Goal: Transaction & Acquisition: Purchase product/service

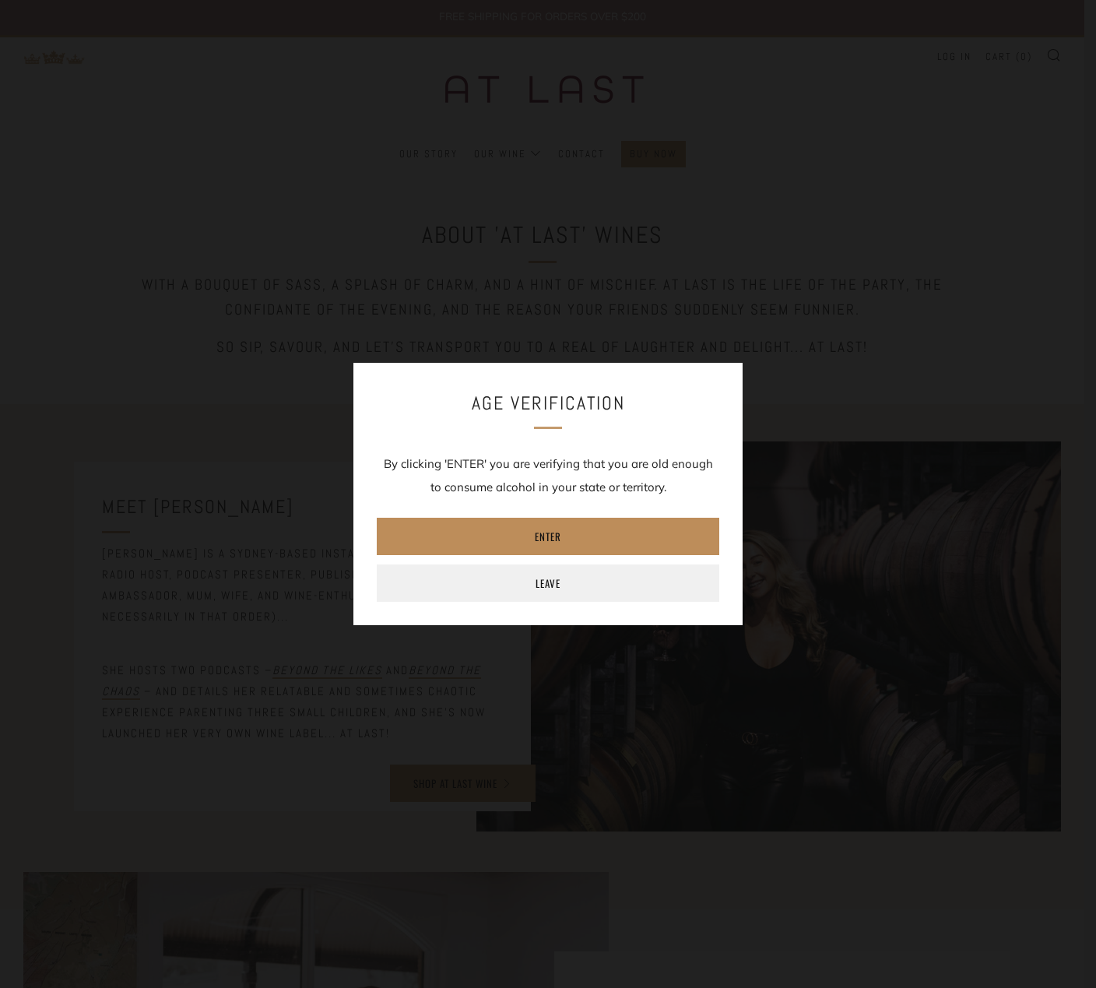
click at [573, 539] on link "Enter" at bounding box center [548, 536] width 342 height 37
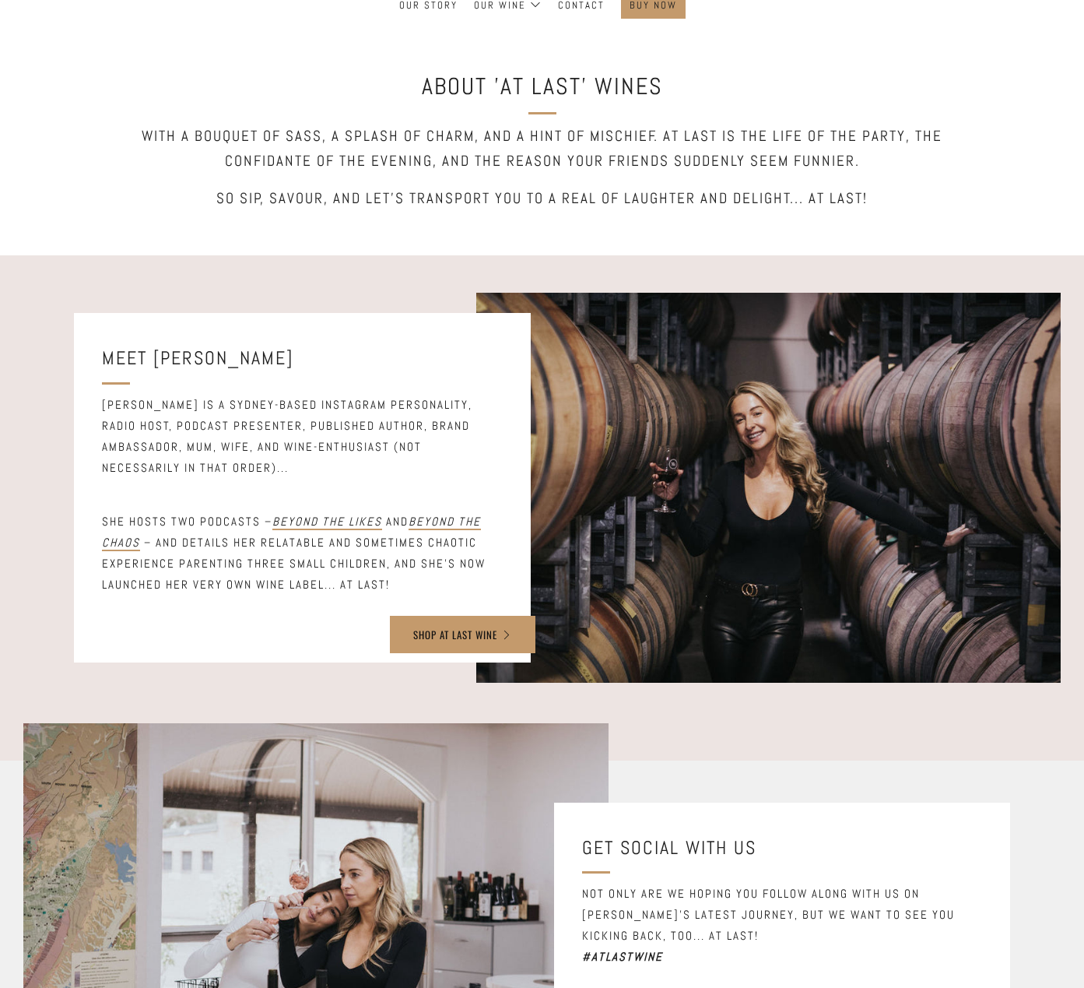
scroll to position [156, 0]
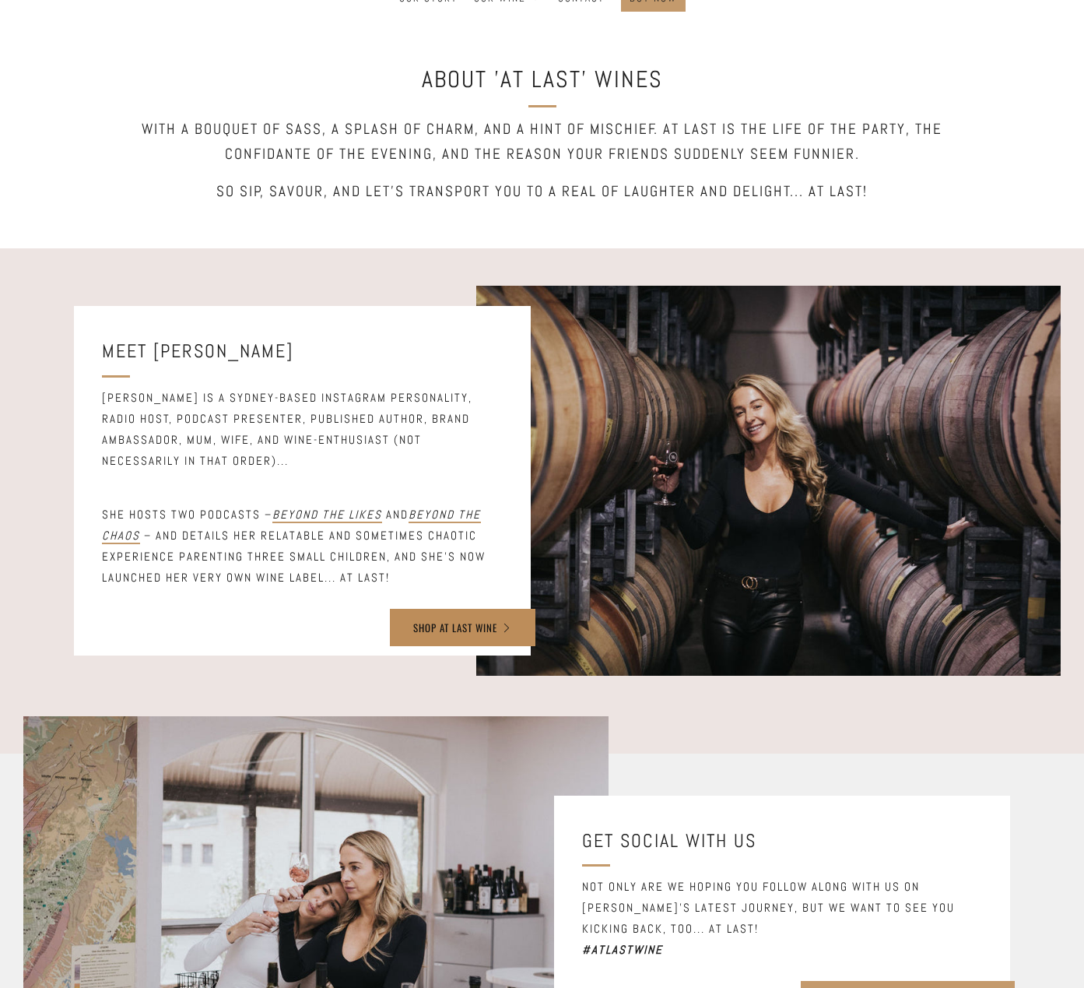
click at [482, 620] on link "SHOP AT LAST WINE" at bounding box center [463, 627] width 146 height 37
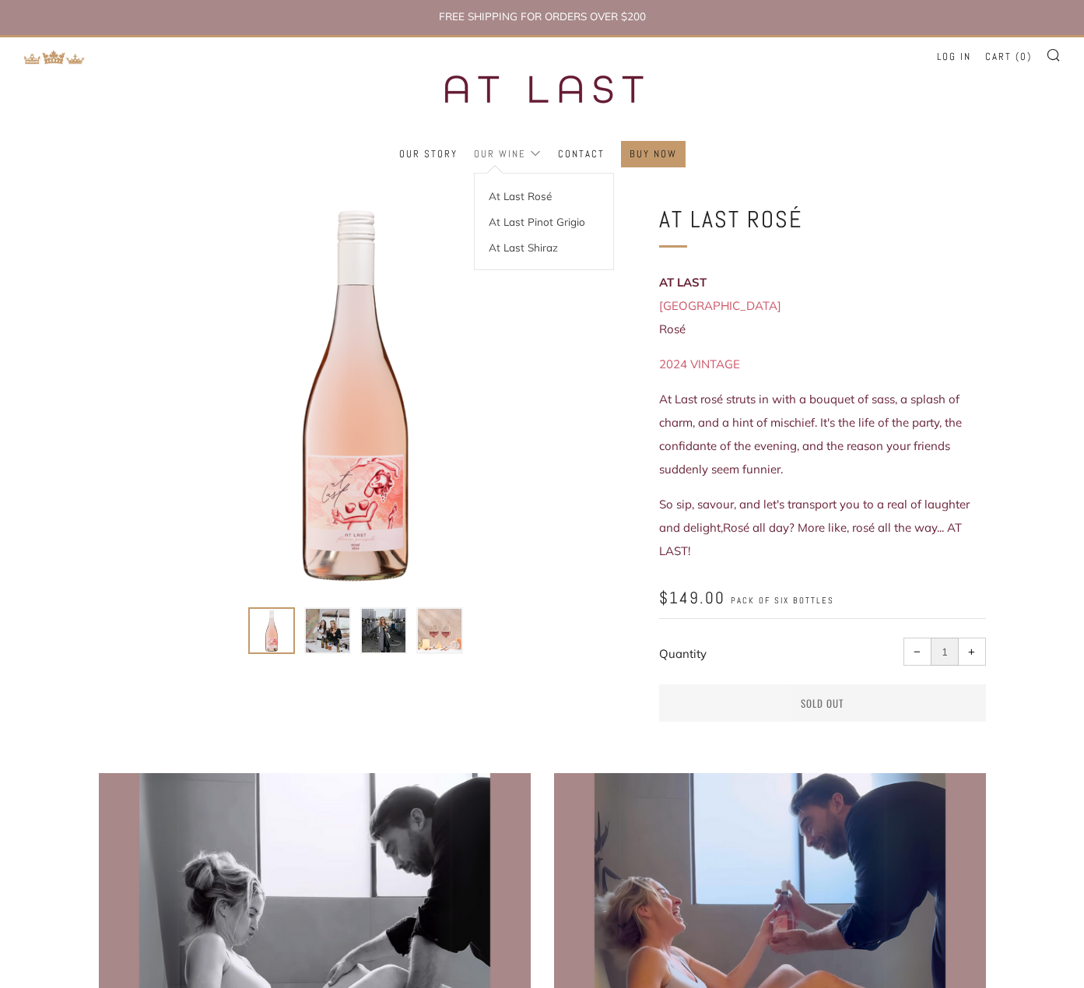
click at [518, 149] on link "Our Wine" at bounding box center [508, 154] width 68 height 25
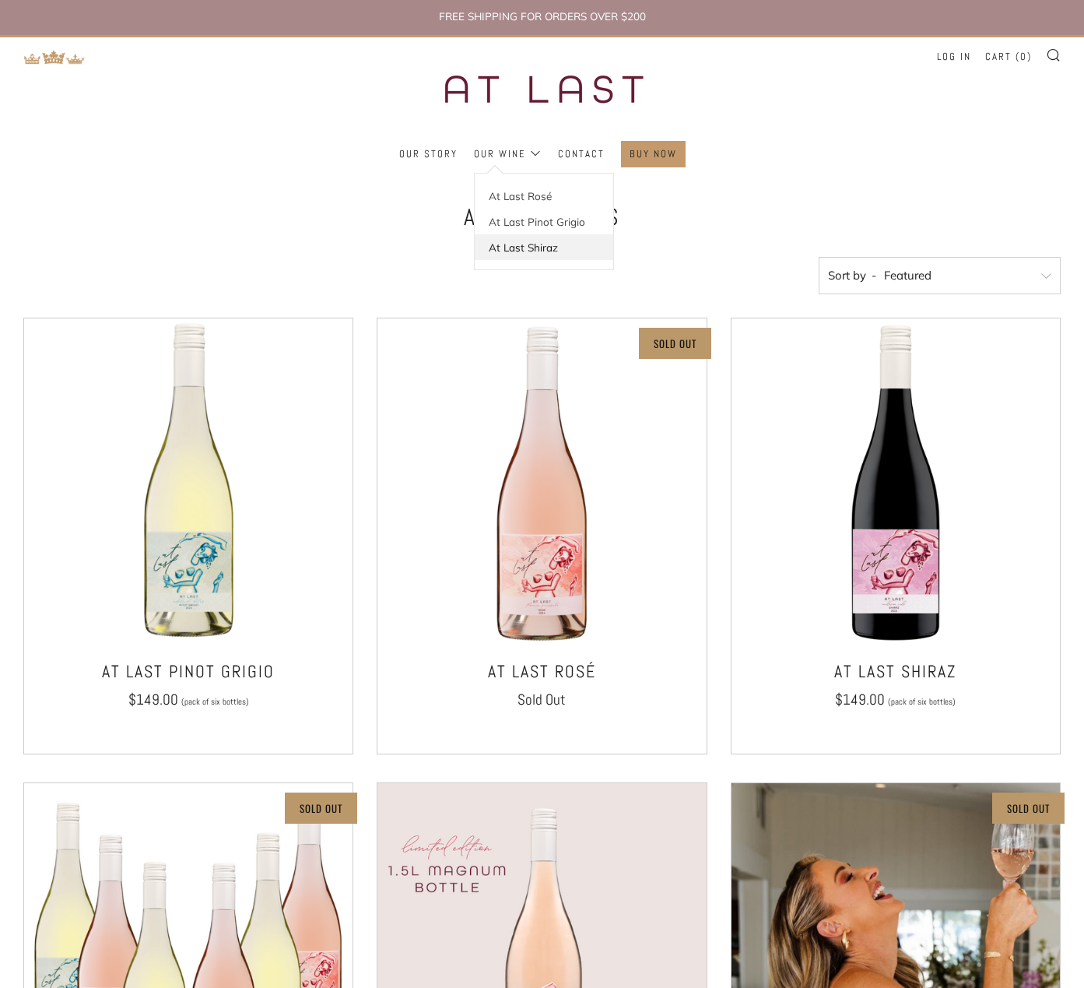
click at [530, 243] on link "At Last Shiraz" at bounding box center [544, 247] width 139 height 26
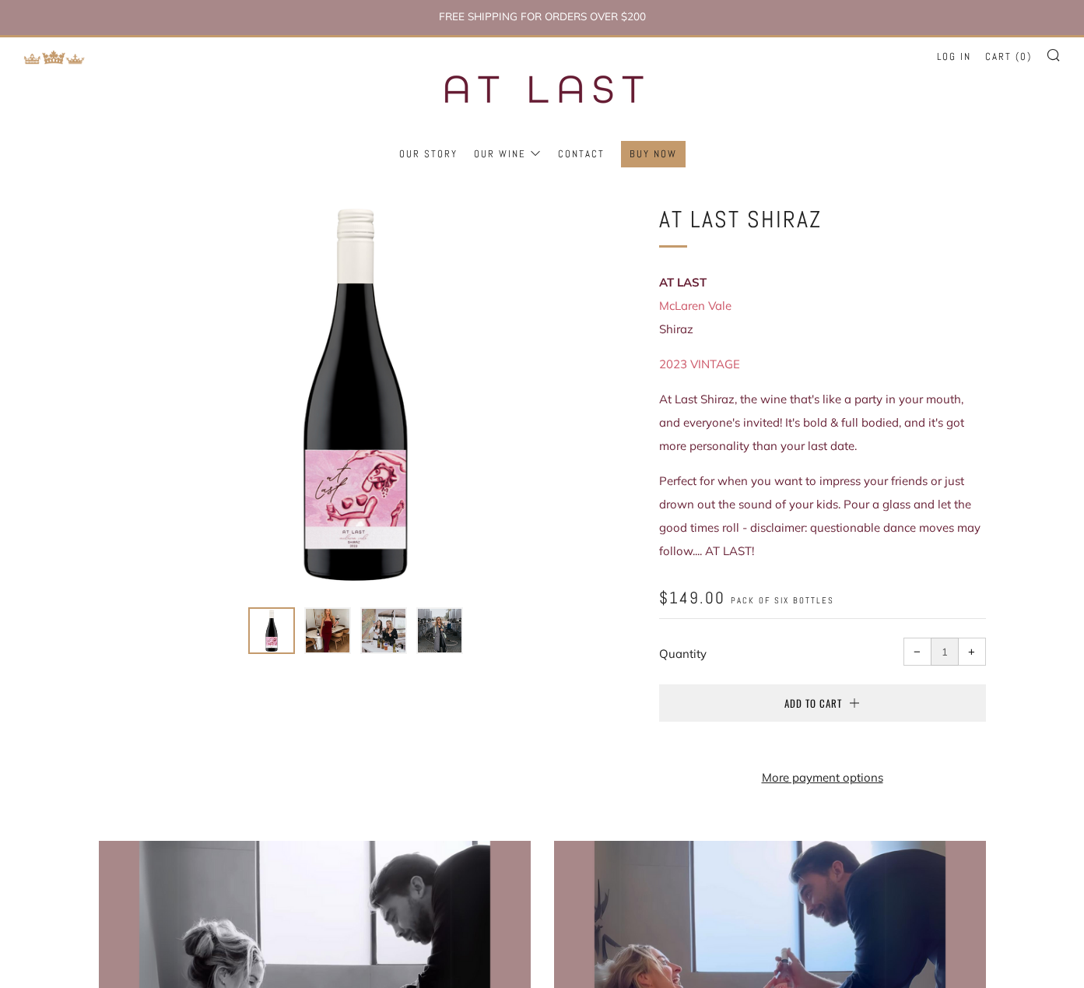
click at [971, 649] on span "+" at bounding box center [971, 651] width 7 height 7
click at [908, 647] on button "− Reduce item quantity by one" at bounding box center [918, 651] width 28 height 28
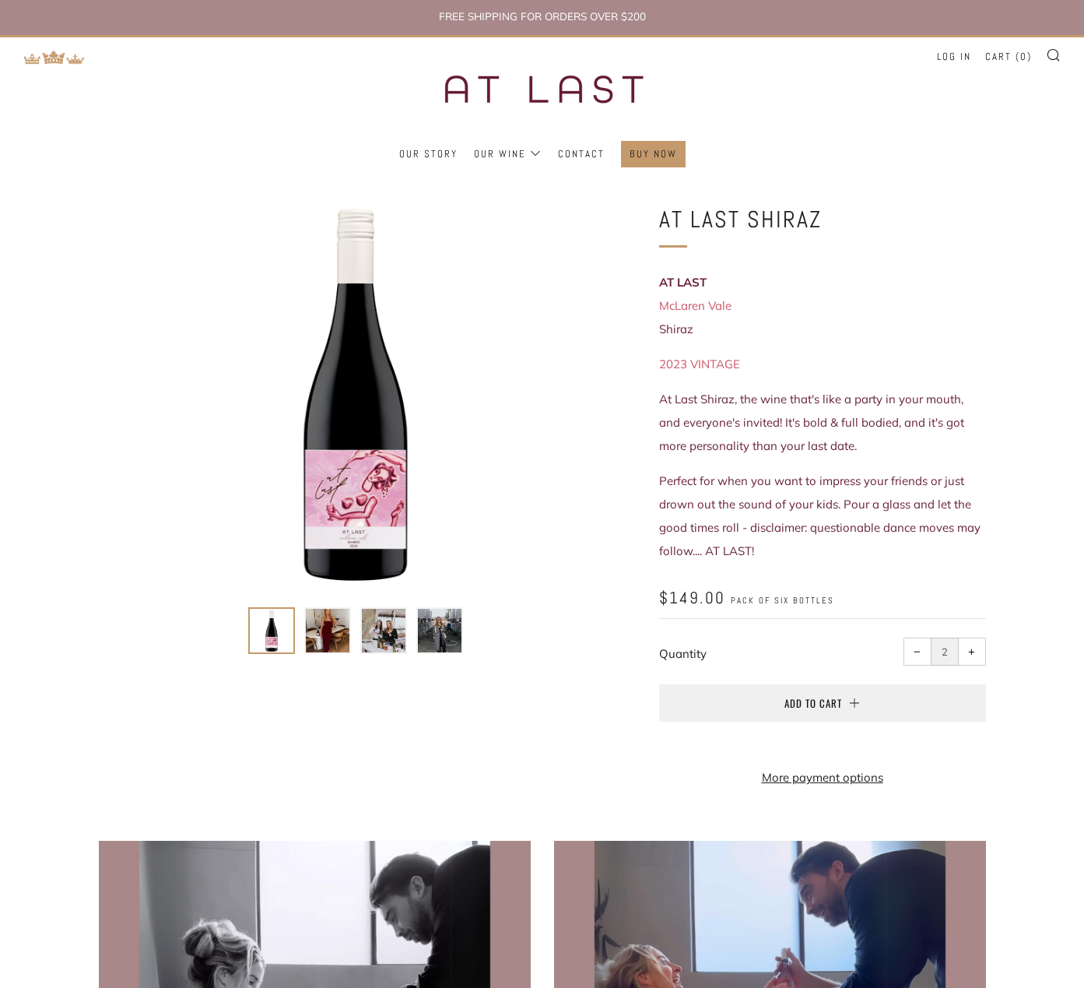
click at [910, 648] on button "− Reduce item quantity by one" at bounding box center [918, 651] width 28 height 28
type input "1"
click at [829, 698] on span "Add to Cart" at bounding box center [814, 703] width 58 height 16
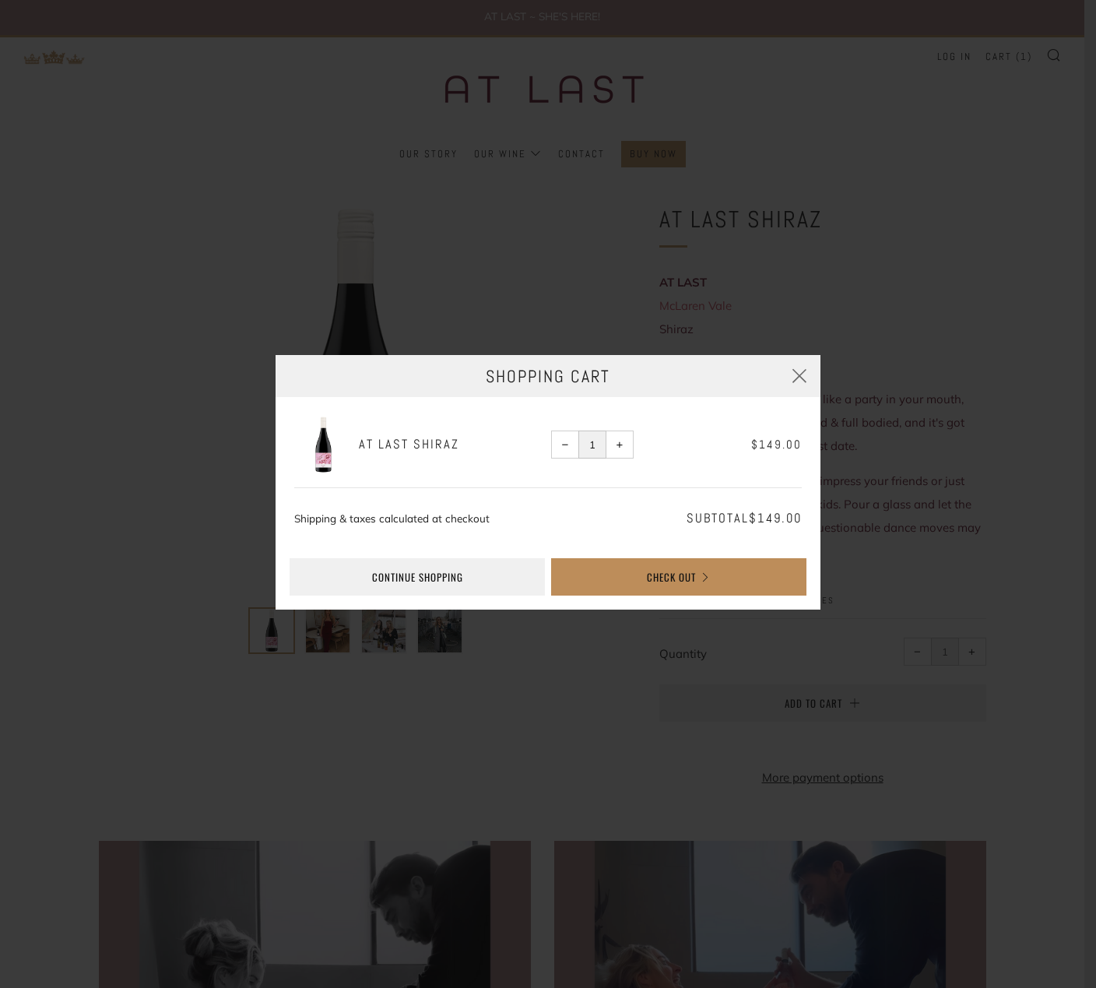
click at [654, 581] on button "Check Out" at bounding box center [678, 576] width 255 height 37
